Goal: Task Accomplishment & Management: Manage account settings

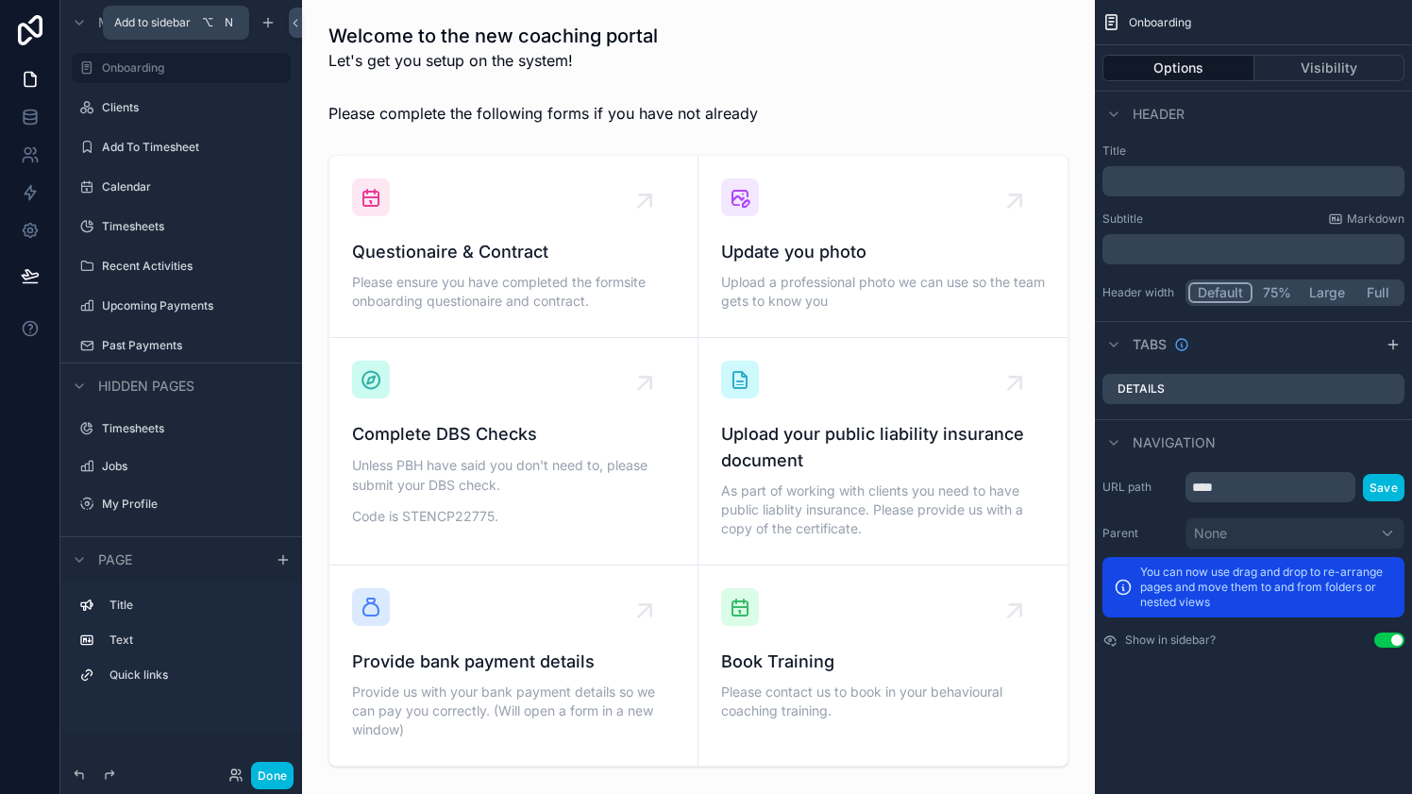
click at [262, 20] on icon "scrollable content" at bounding box center [267, 22] width 15 height 15
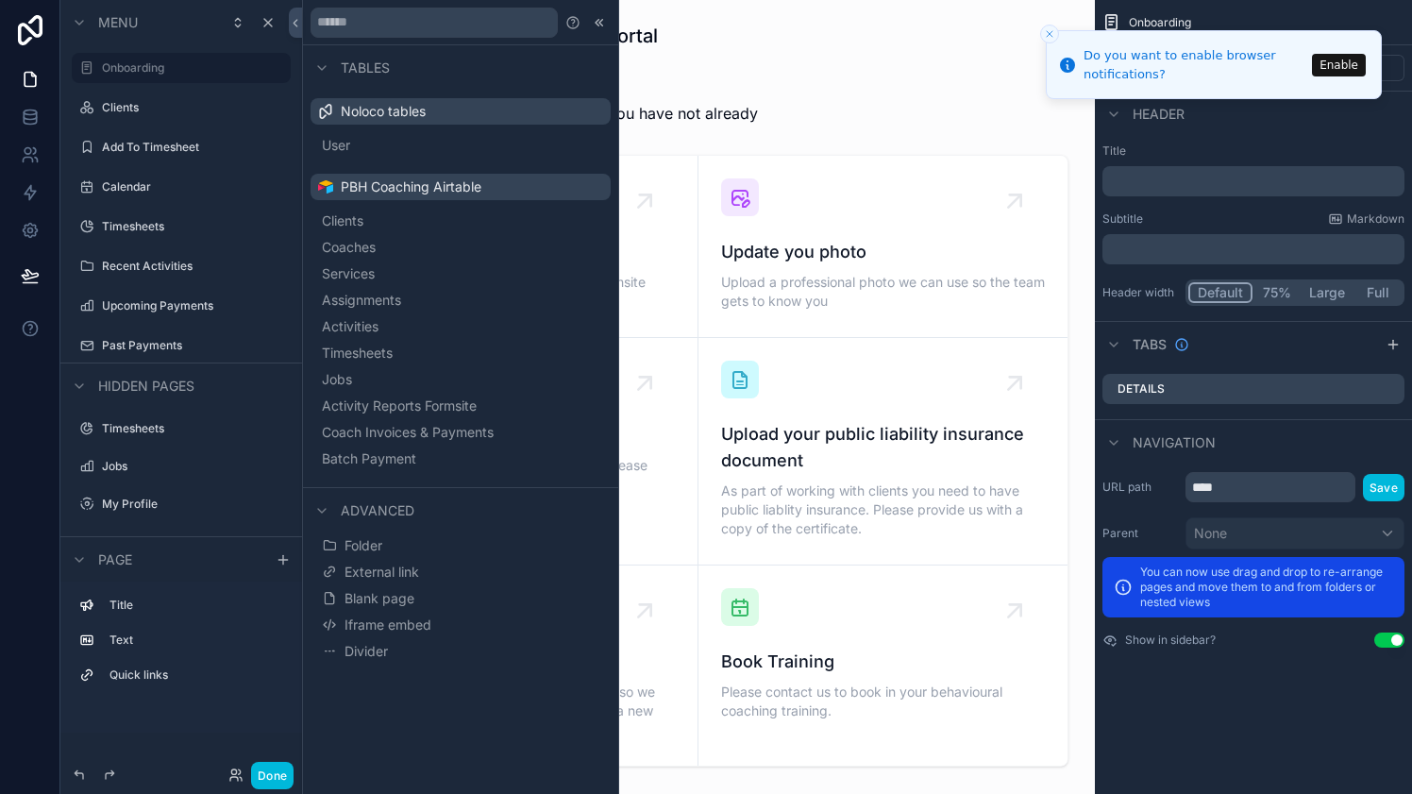
click at [413, 561] on button "External link" at bounding box center [460, 572] width 285 height 26
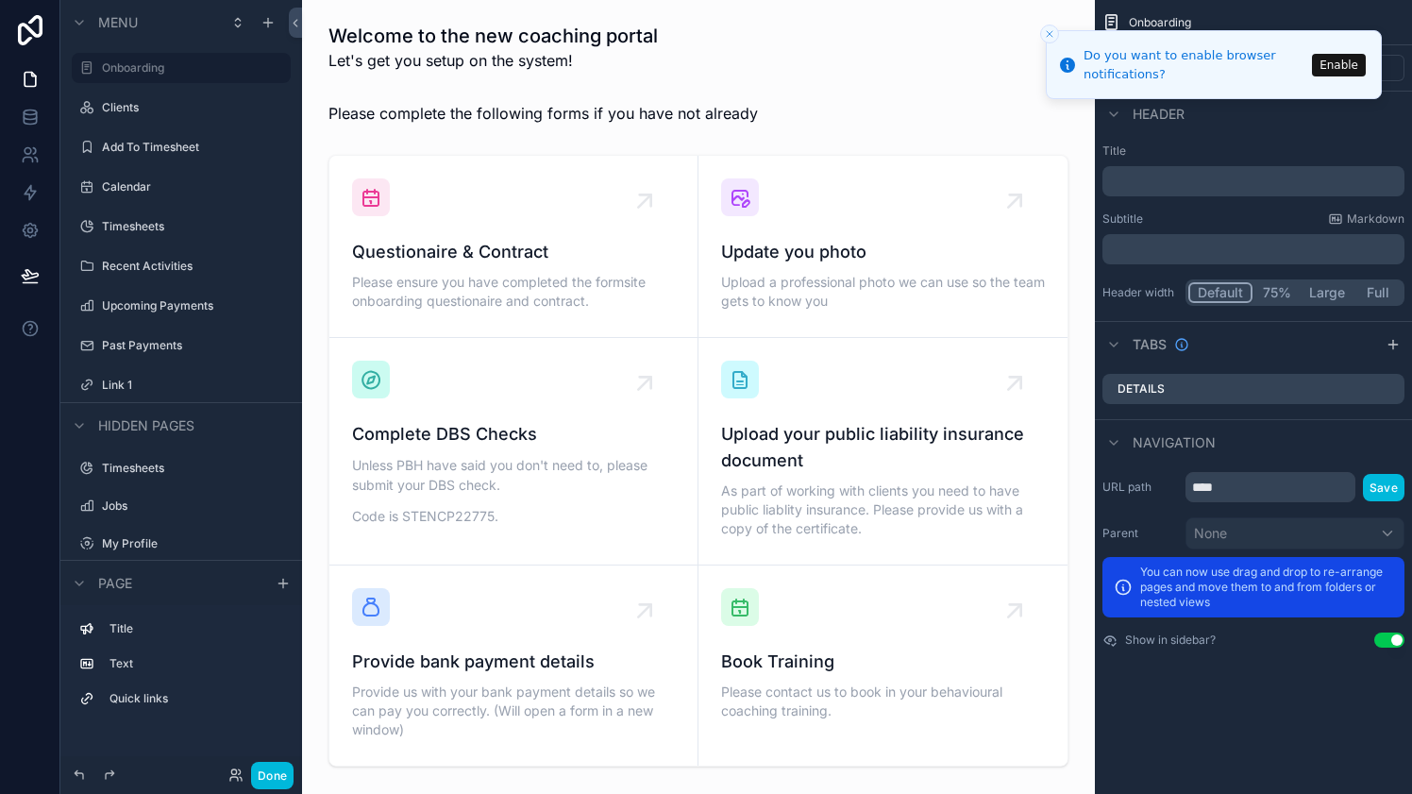
click at [0, 0] on icon "scrollable content" at bounding box center [0, 0] width 0 height 0
click at [271, 25] on icon "scrollable content" at bounding box center [267, 22] width 15 height 15
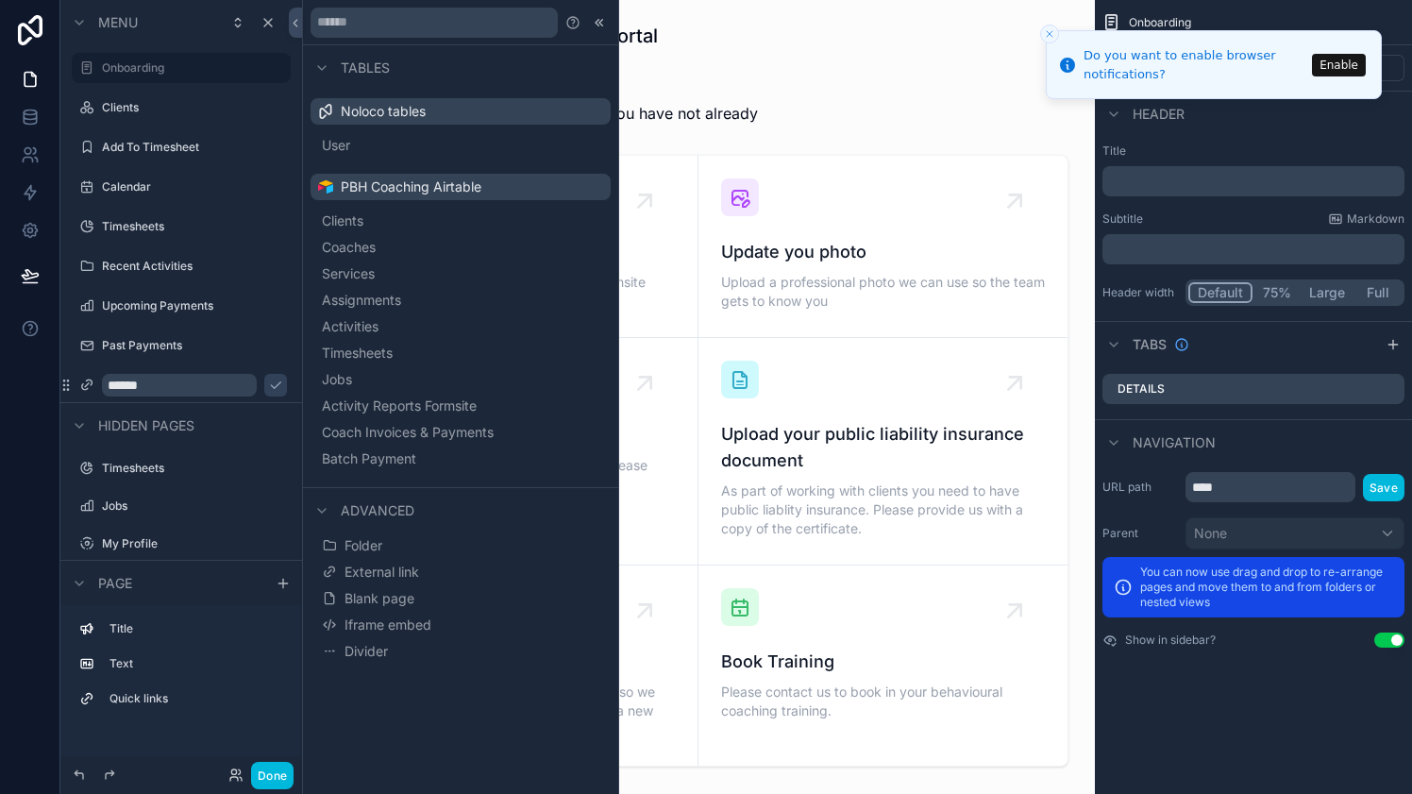
click at [408, 621] on span "Iframe embed" at bounding box center [387, 624] width 87 height 19
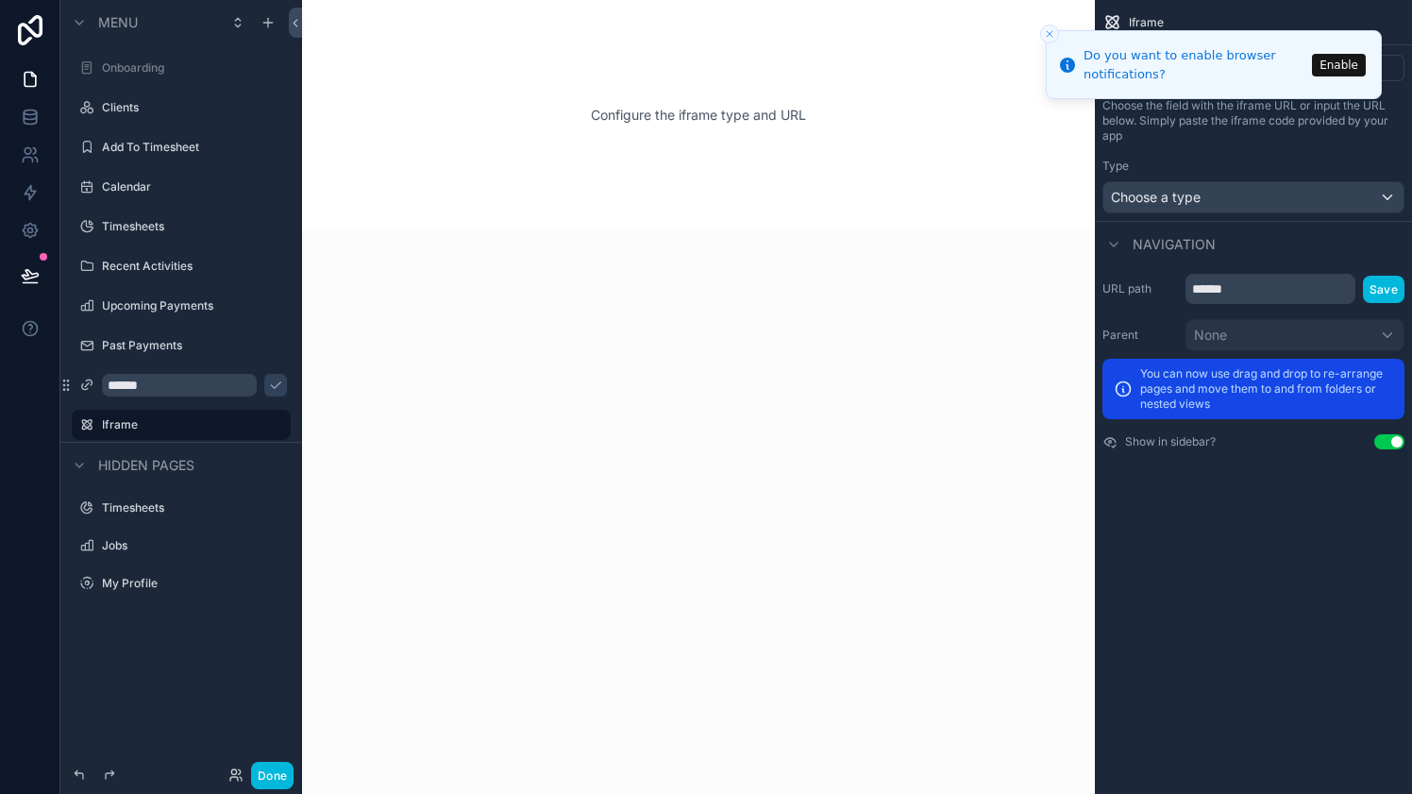
click at [1224, 217] on div "Choose the field with the iframe URL or input the URL below. Simply paste the i…" at bounding box center [1253, 156] width 317 height 130
click at [1212, 200] on div "Choose a type" at bounding box center [1253, 197] width 300 height 30
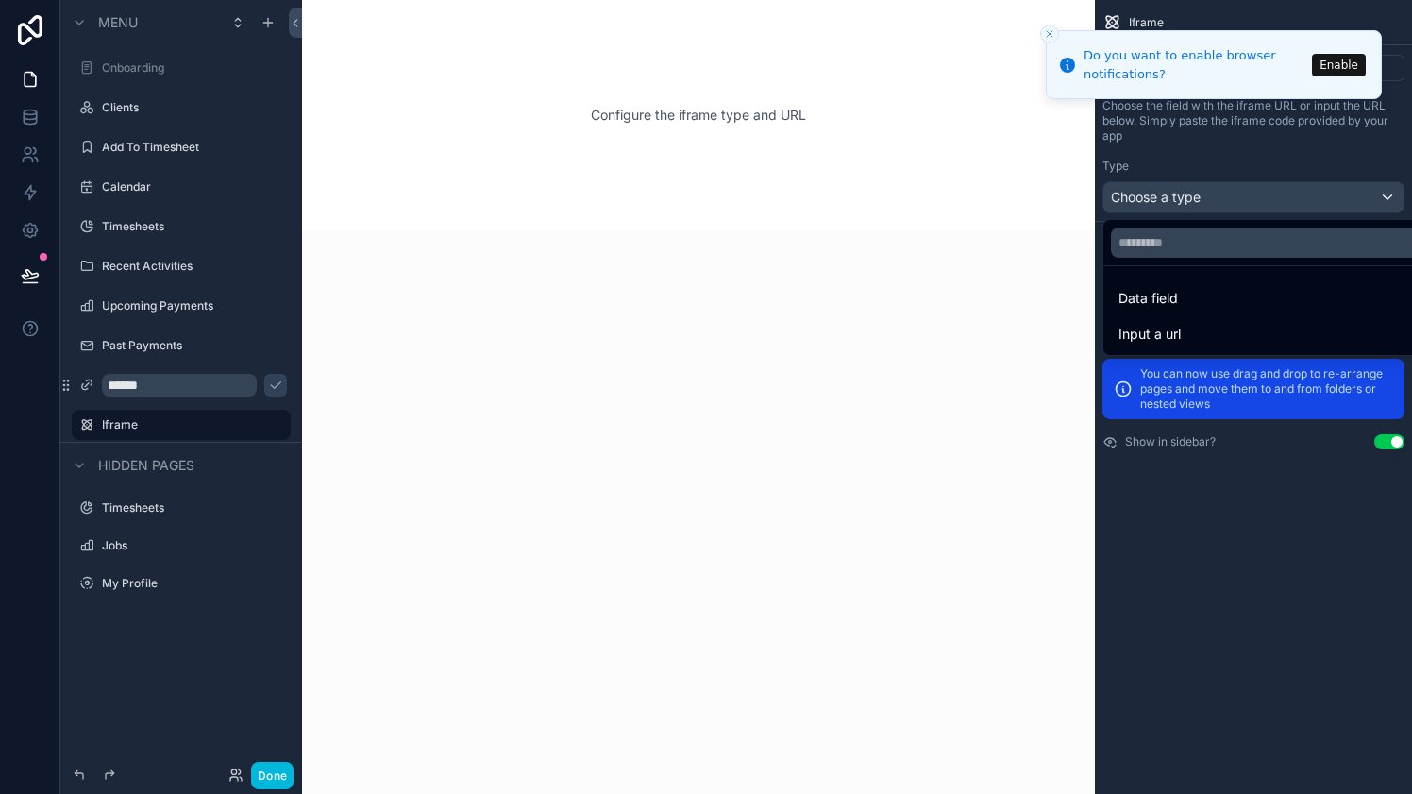
click at [1212, 200] on div "scrollable content" at bounding box center [706, 397] width 1412 height 794
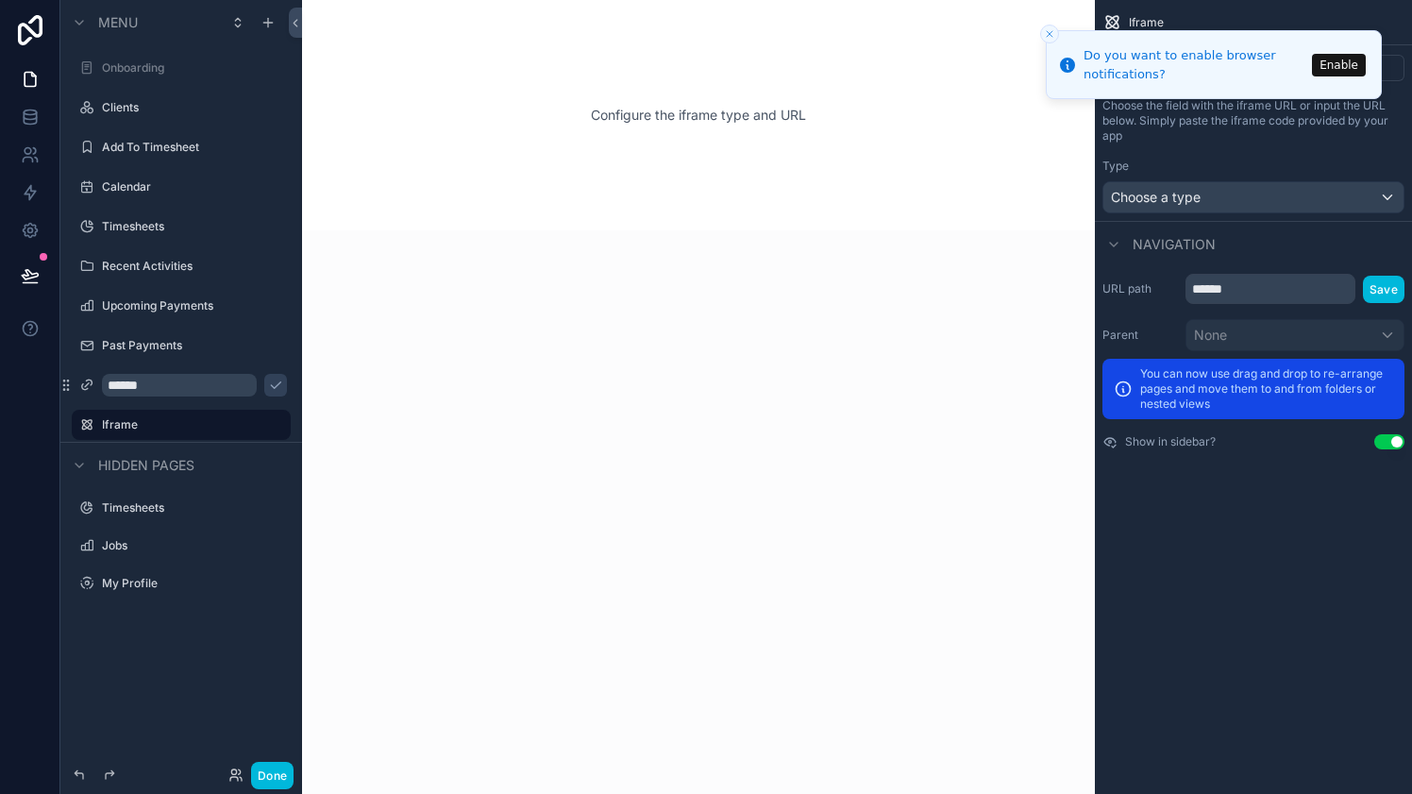
click at [0, 0] on icon "scrollable content" at bounding box center [0, 0] width 0 height 0
click at [336, 444] on span "Remove" at bounding box center [361, 437] width 50 height 19
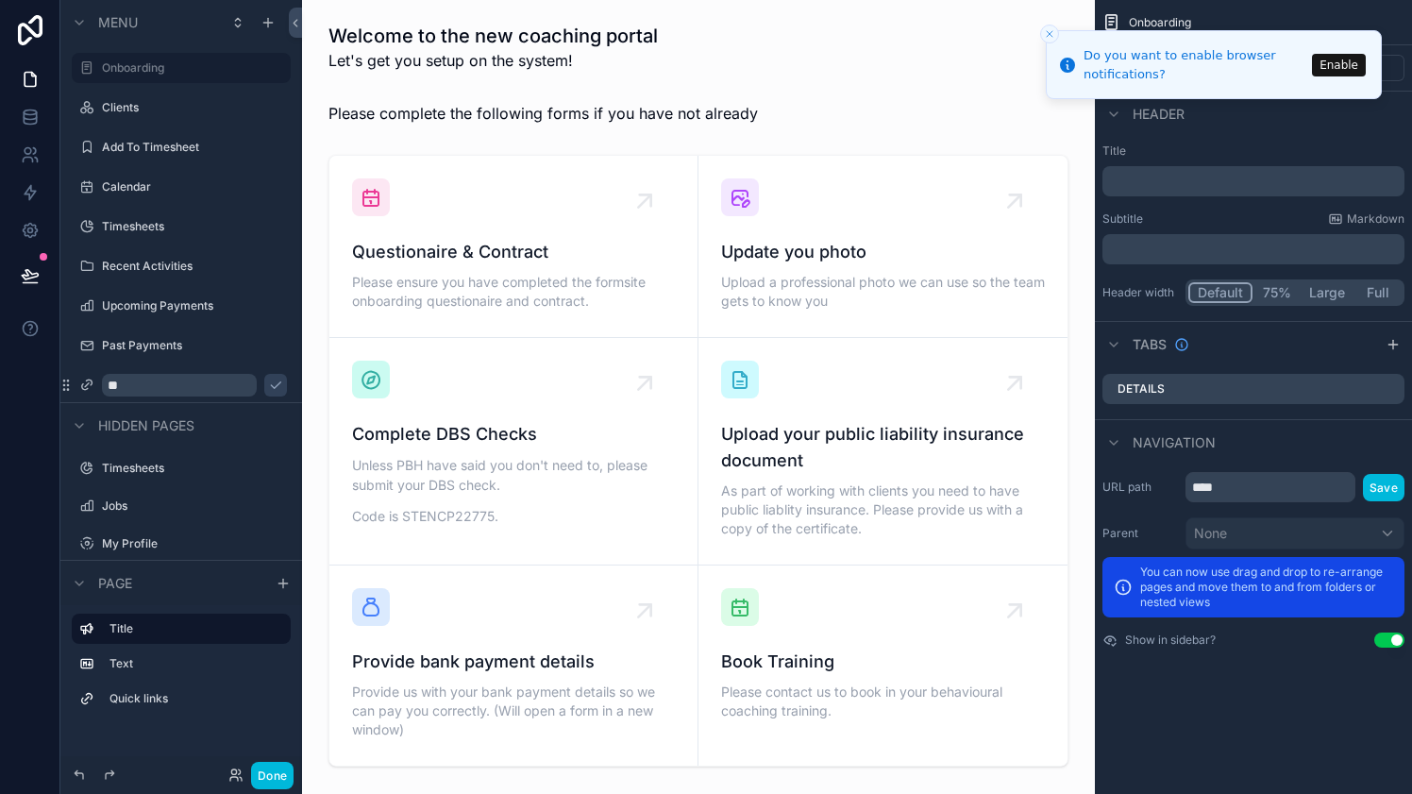
type input "*"
click at [148, 383] on input "********" at bounding box center [179, 385] width 155 height 23
type input "**********"
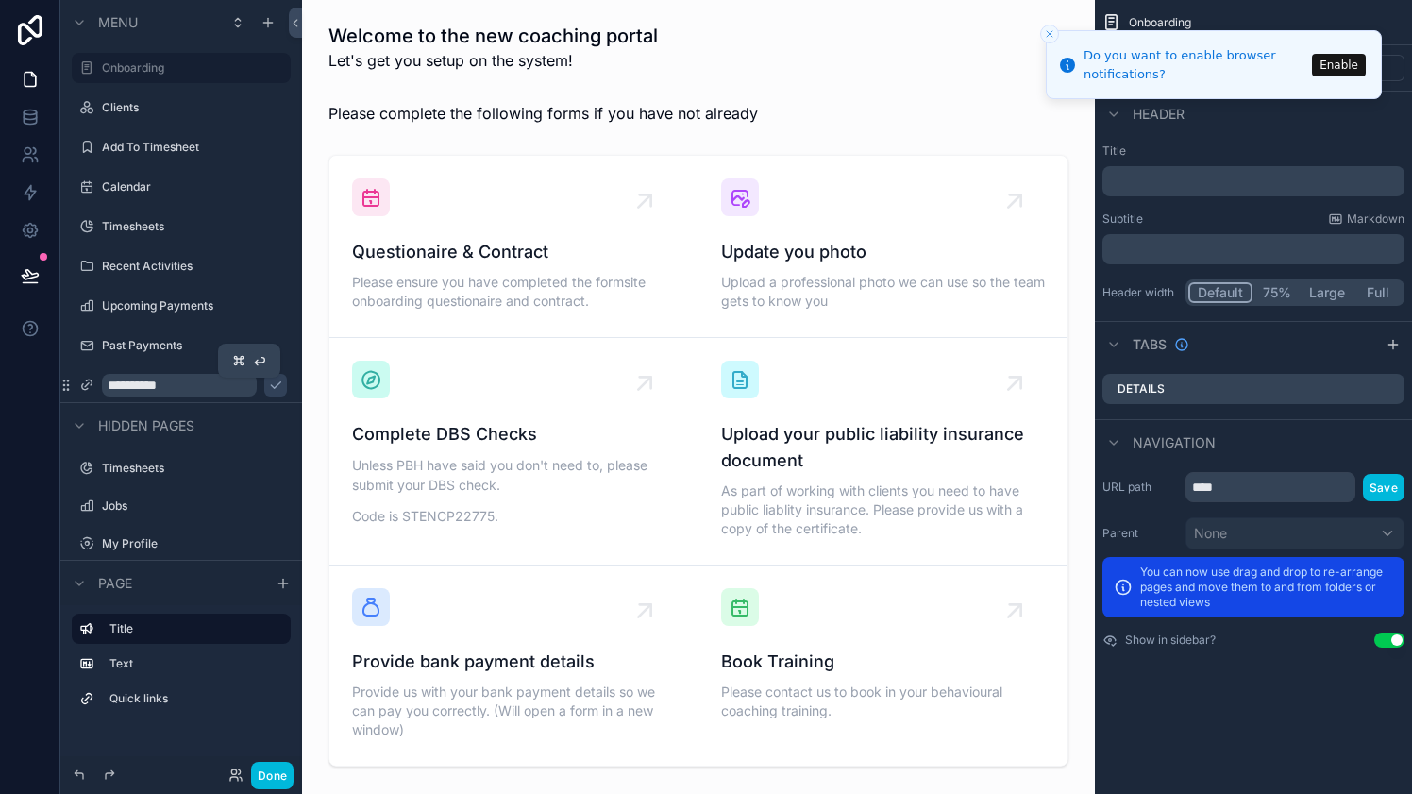
click at [271, 388] on icon "scrollable content" at bounding box center [275, 385] width 9 height 7
click at [282, 777] on button "Done" at bounding box center [272, 775] width 42 height 27
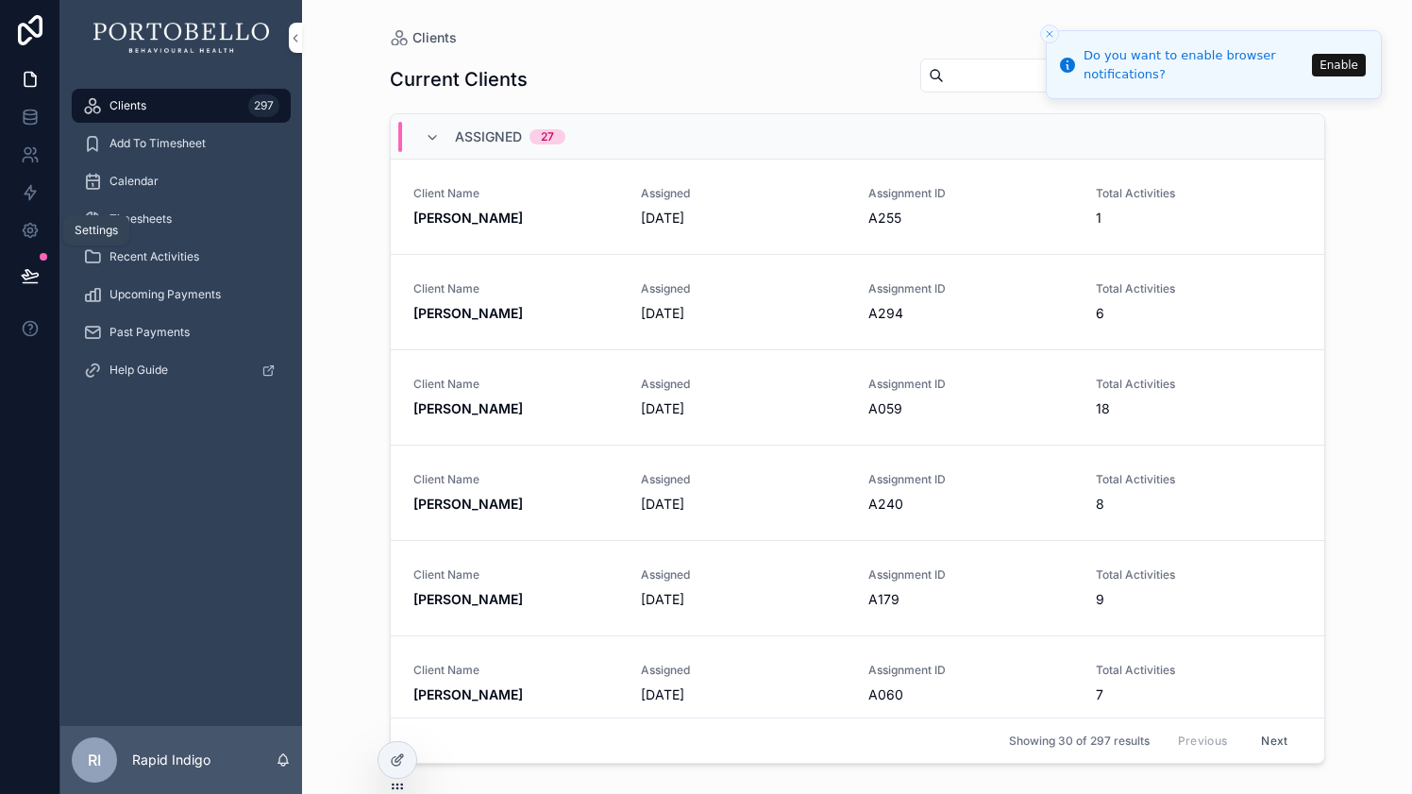
click at [33, 220] on link at bounding box center [29, 230] width 59 height 38
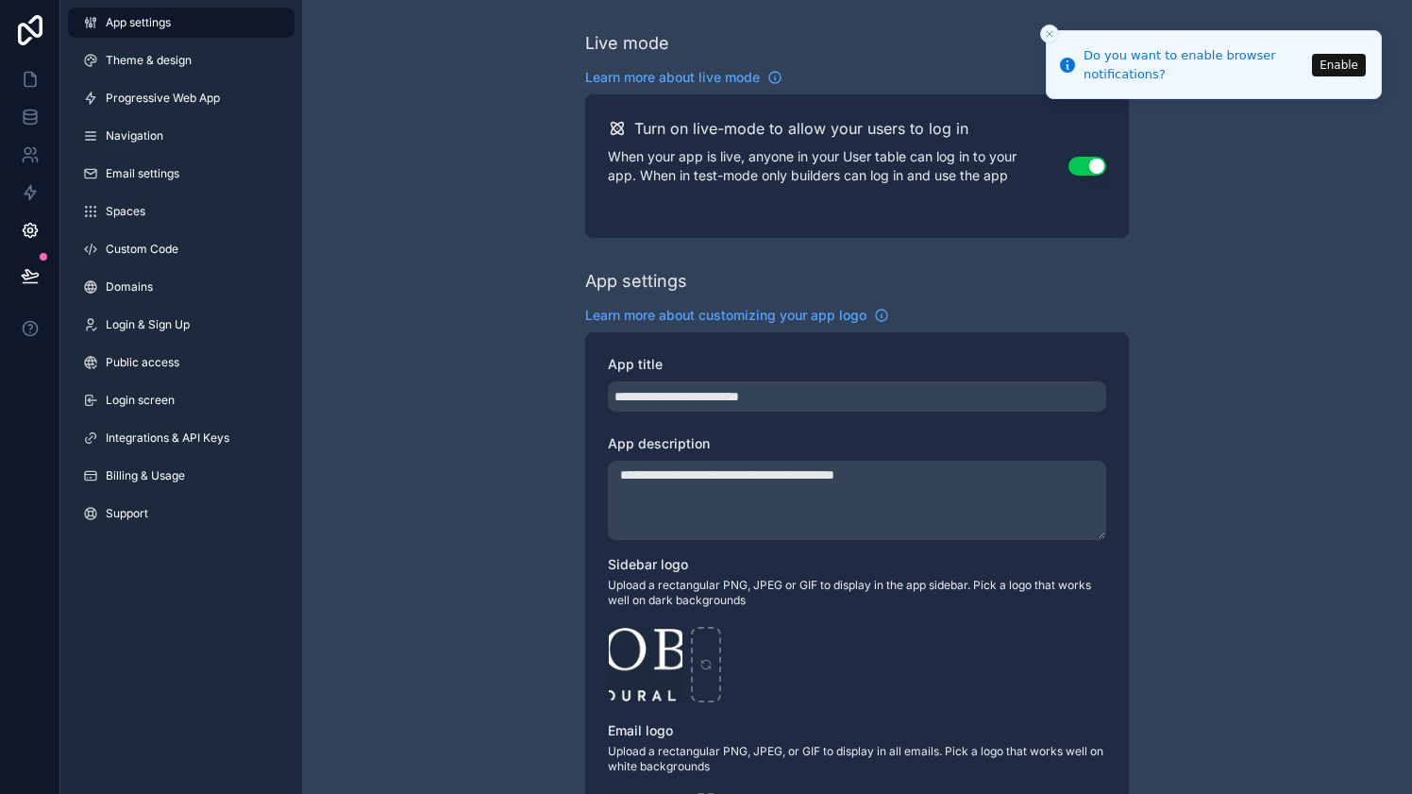
click at [177, 407] on link "Login screen" at bounding box center [181, 400] width 226 height 30
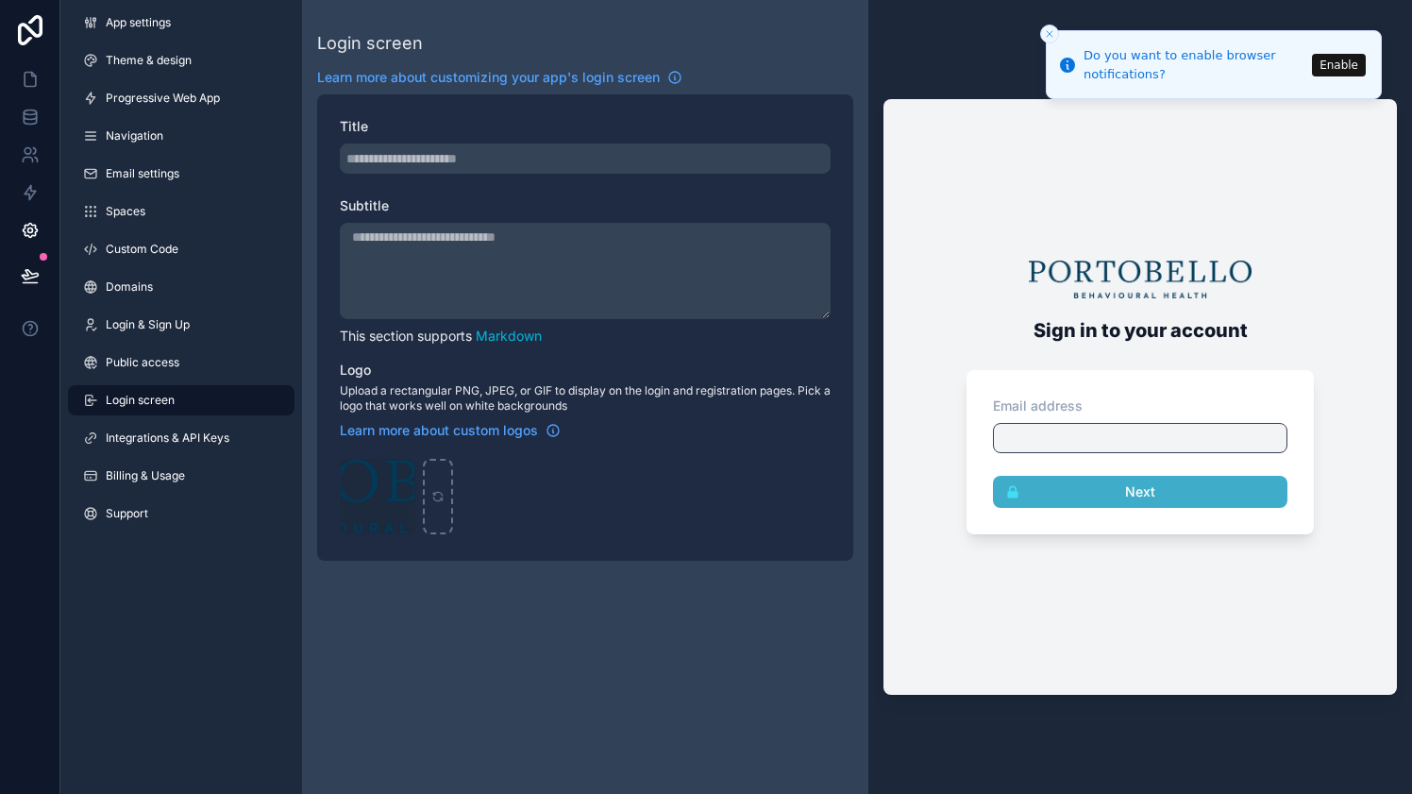
click at [460, 250] on textarea "Subtitle" at bounding box center [585, 271] width 491 height 96
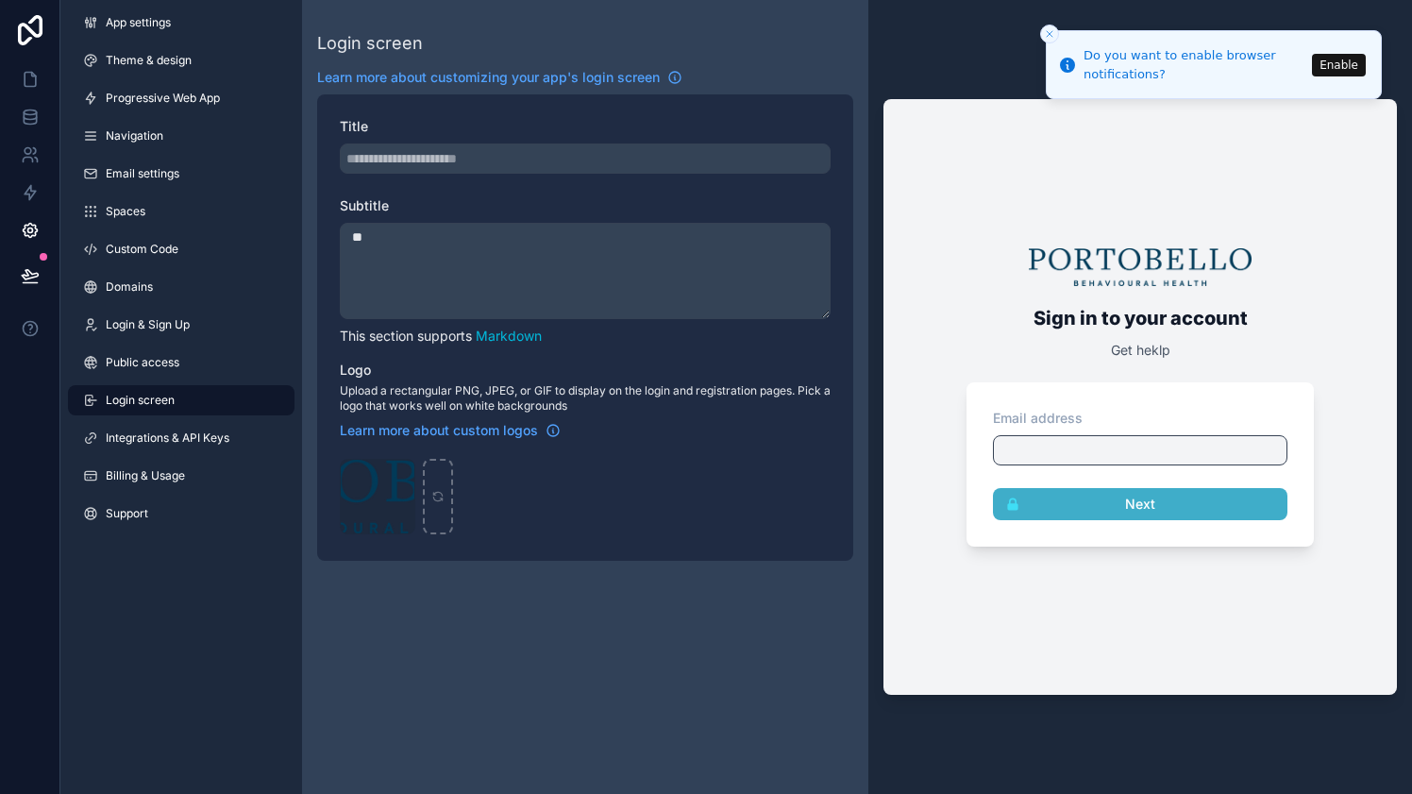
type textarea "*"
type textarea "**********"
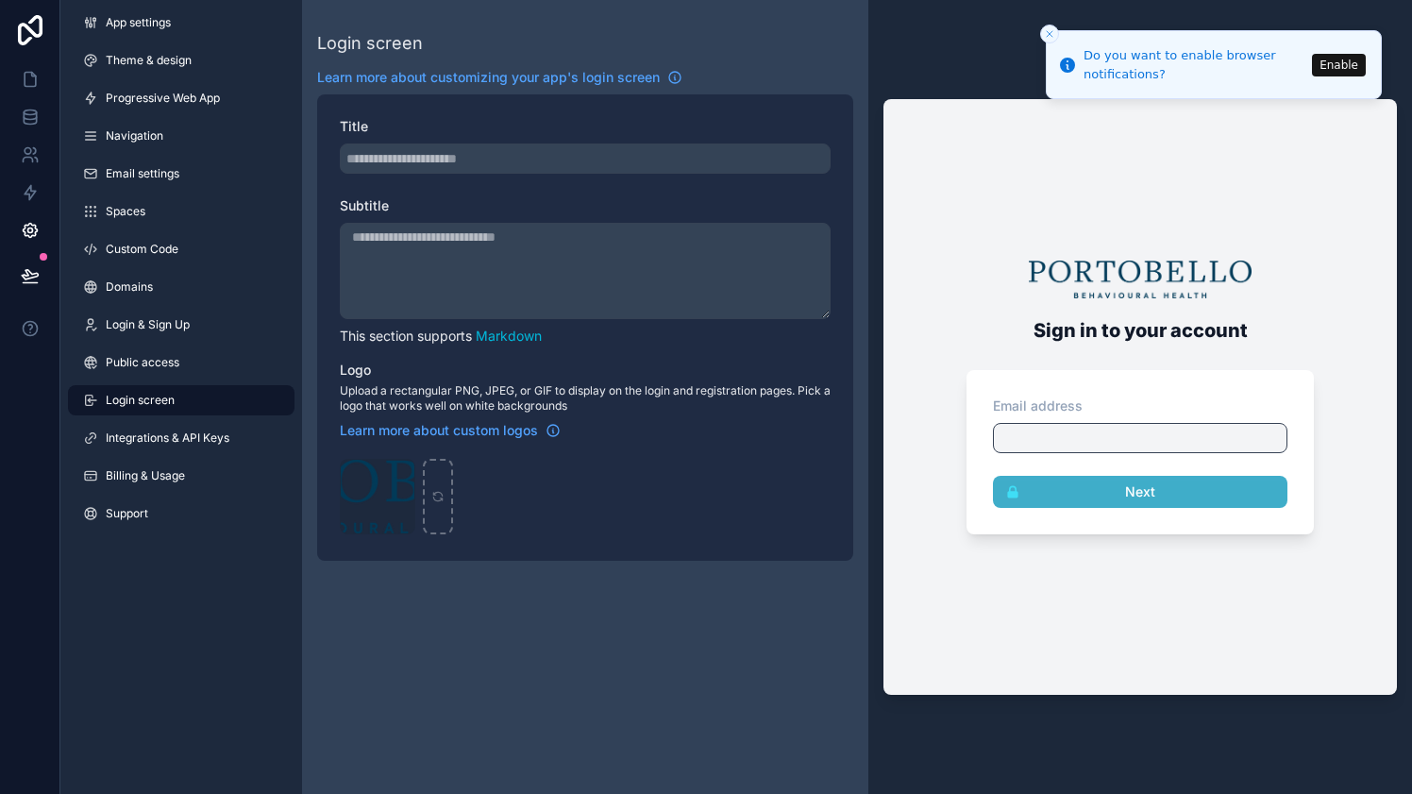
click at [753, 690] on div "Login screen Learn more about customizing your app's login screen Title Subtitl…" at bounding box center [585, 397] width 566 height 794
click at [42, 88] on link at bounding box center [29, 79] width 59 height 38
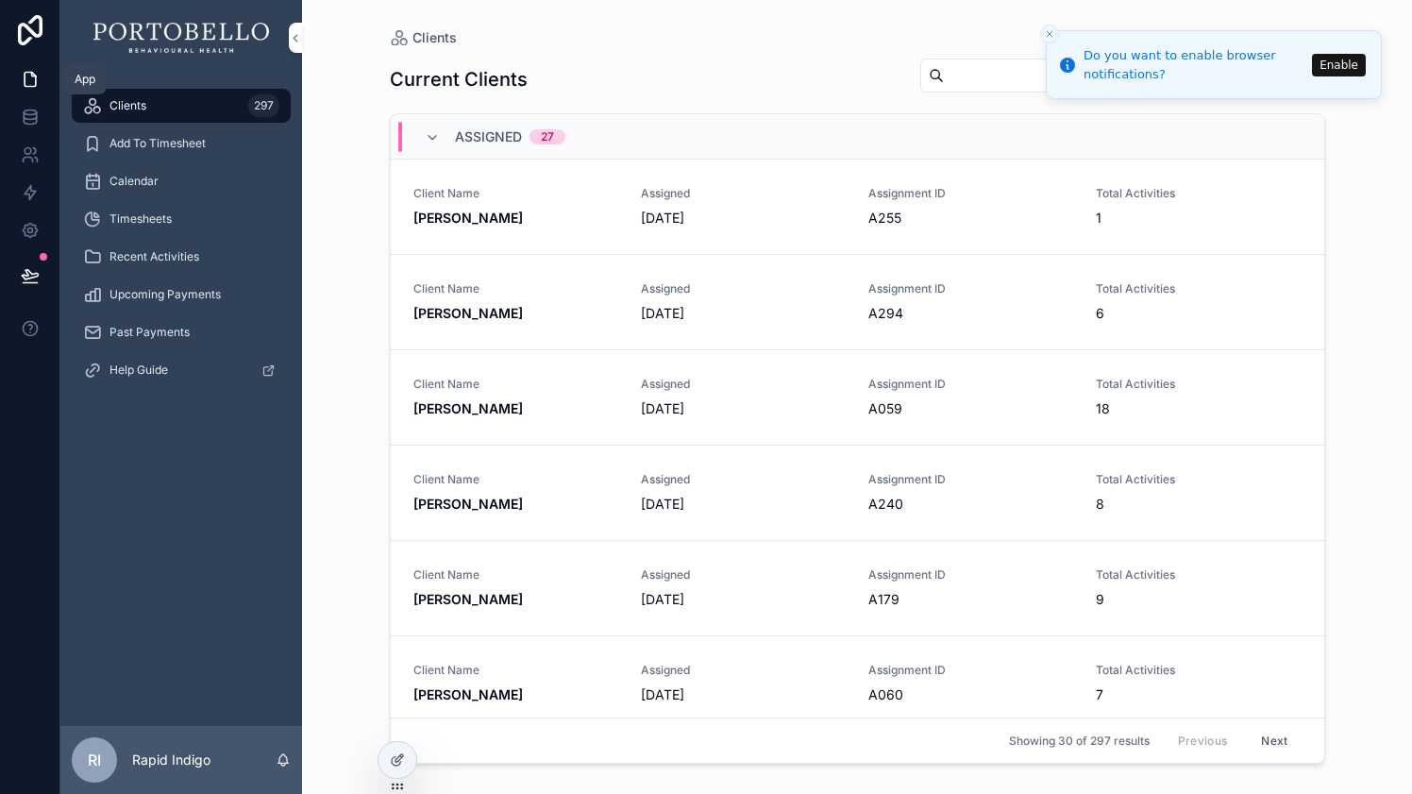
click at [36, 78] on icon at bounding box center [30, 79] width 19 height 19
click at [32, 78] on icon at bounding box center [30, 79] width 19 height 19
click at [395, 755] on icon at bounding box center [397, 759] width 15 height 15
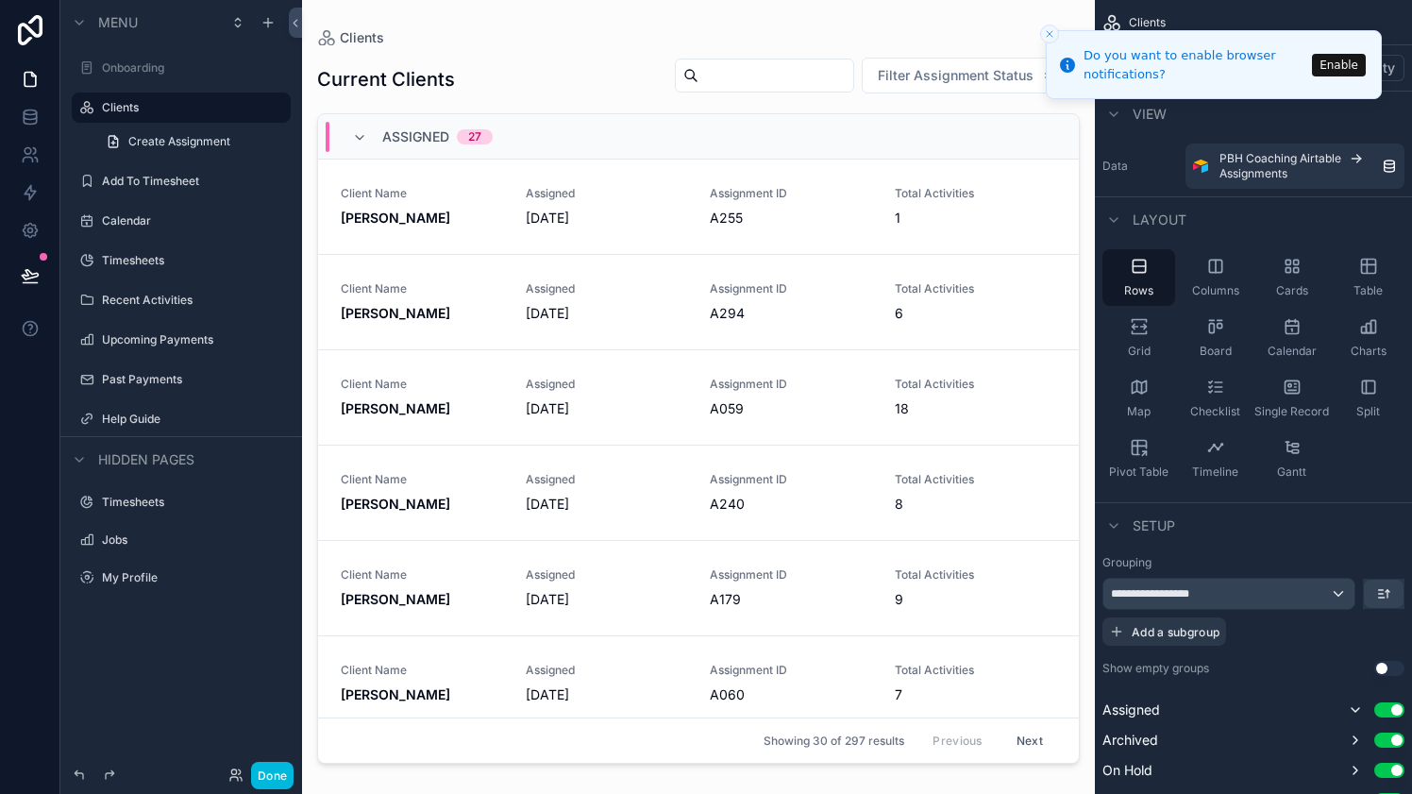
click at [164, 67] on label "Onboarding" at bounding box center [190, 67] width 177 height 15
